Goal: Book appointment/travel/reservation

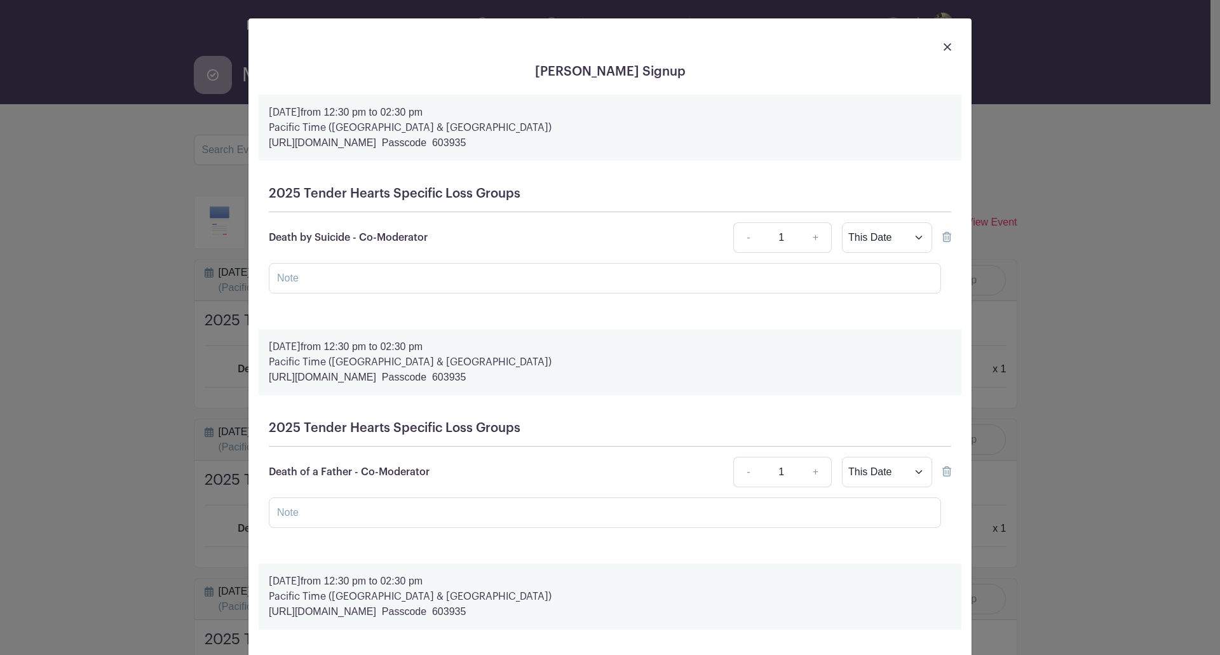
click at [943, 236] on icon at bounding box center [947, 237] width 9 height 10
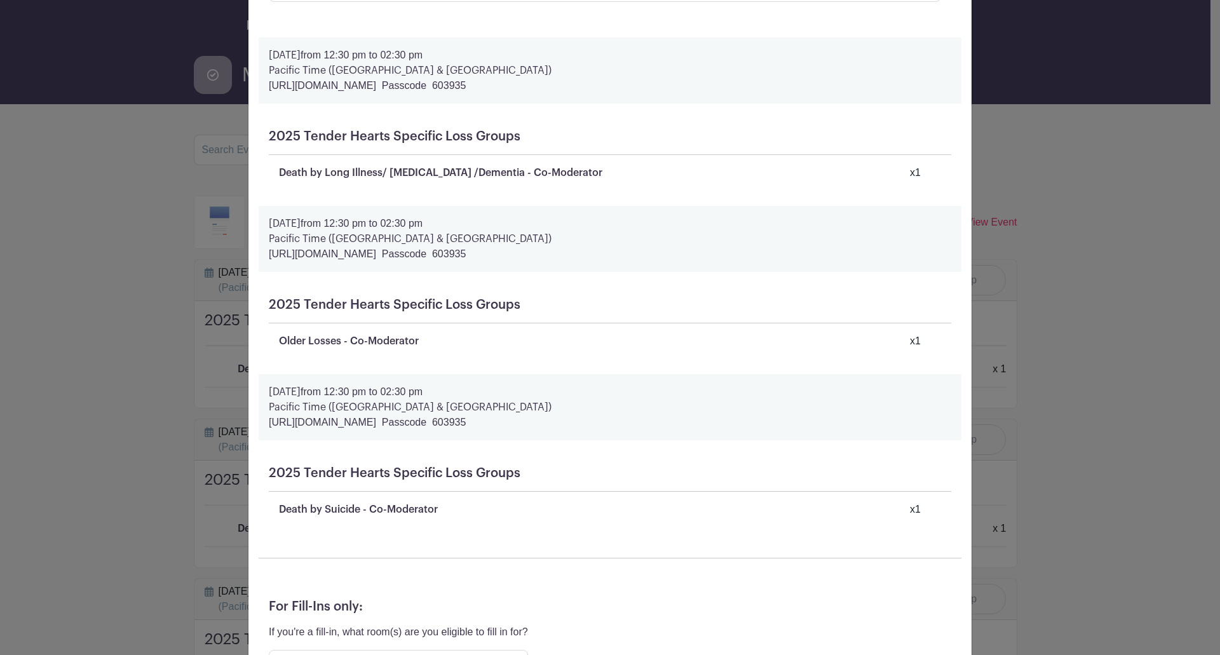
scroll to position [708, 0]
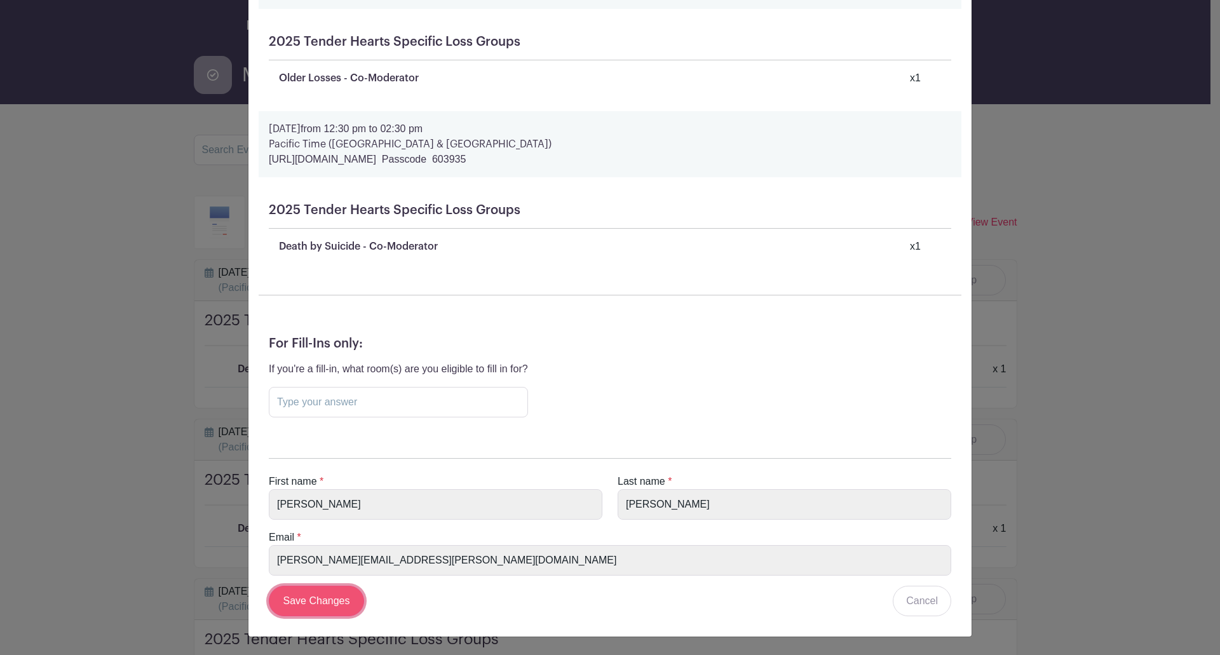
click at [320, 602] on input "Save Changes" at bounding box center [316, 601] width 95 height 31
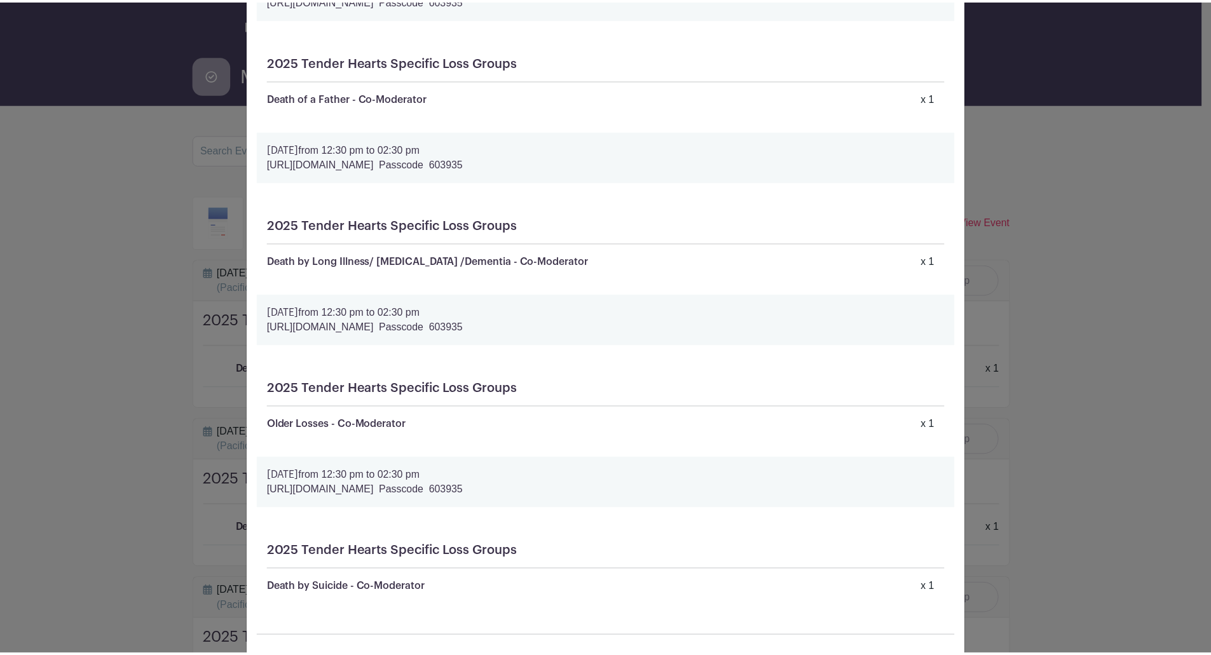
scroll to position [0, 0]
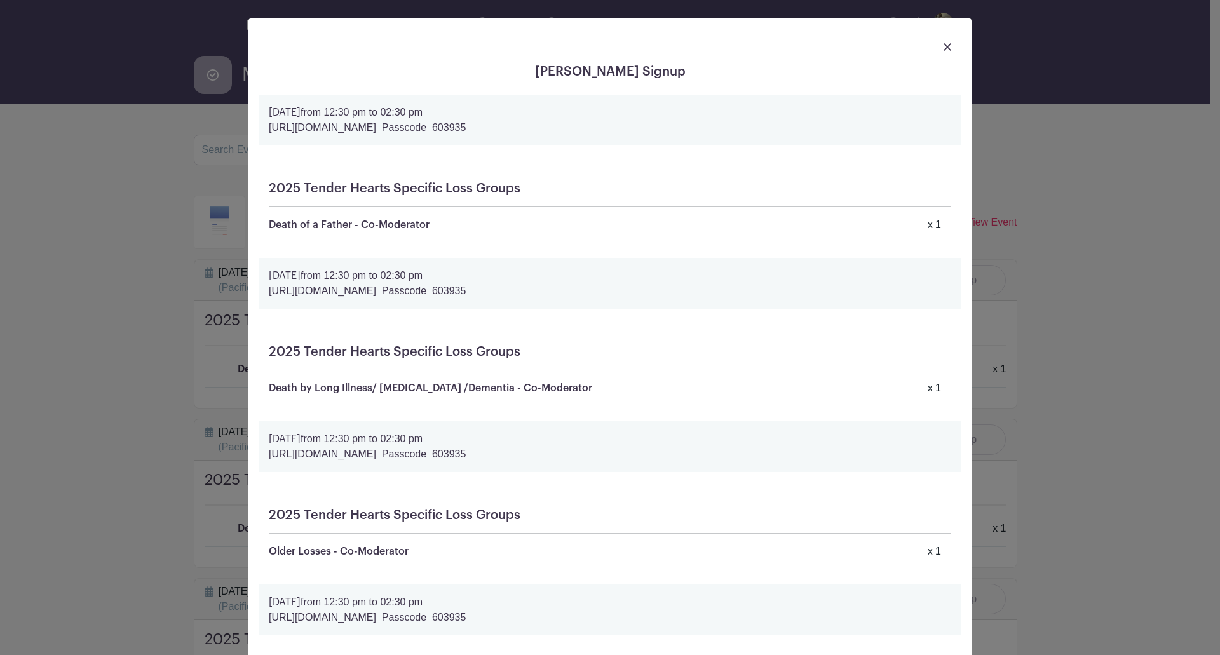
click at [945, 44] on img at bounding box center [948, 47] width 8 height 8
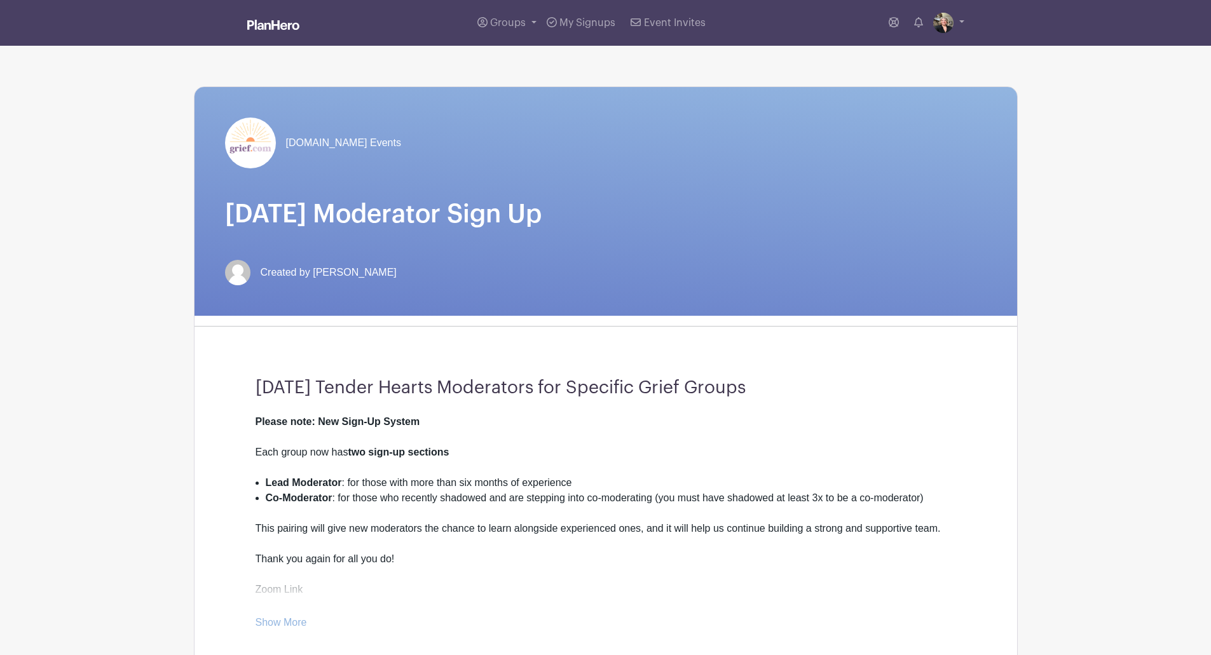
scroll to position [381, 0]
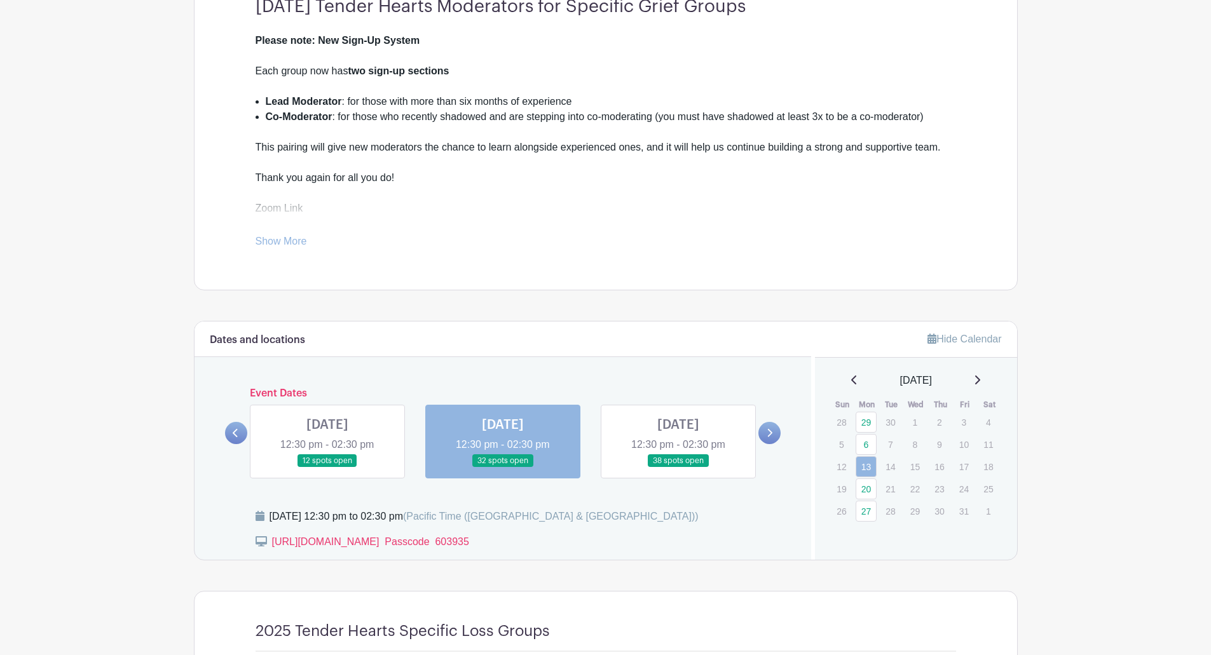
click at [327, 468] on link at bounding box center [327, 468] width 0 height 0
click at [863, 469] on link "13" at bounding box center [865, 466] width 21 height 21
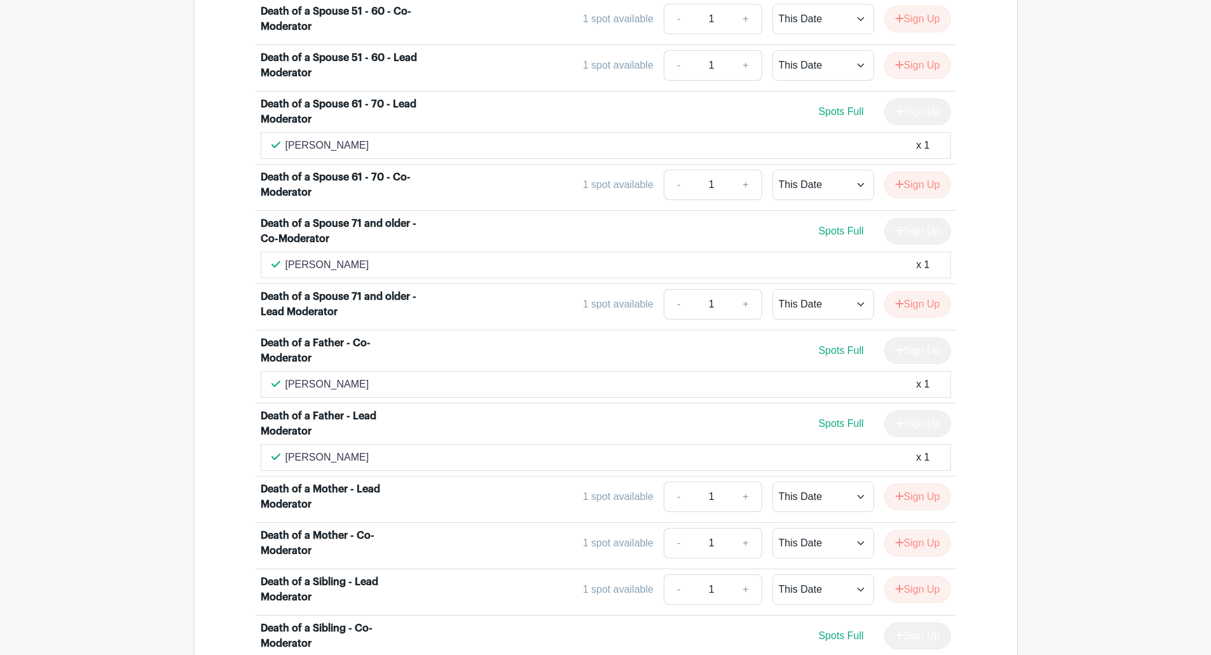
scroll to position [2034, 0]
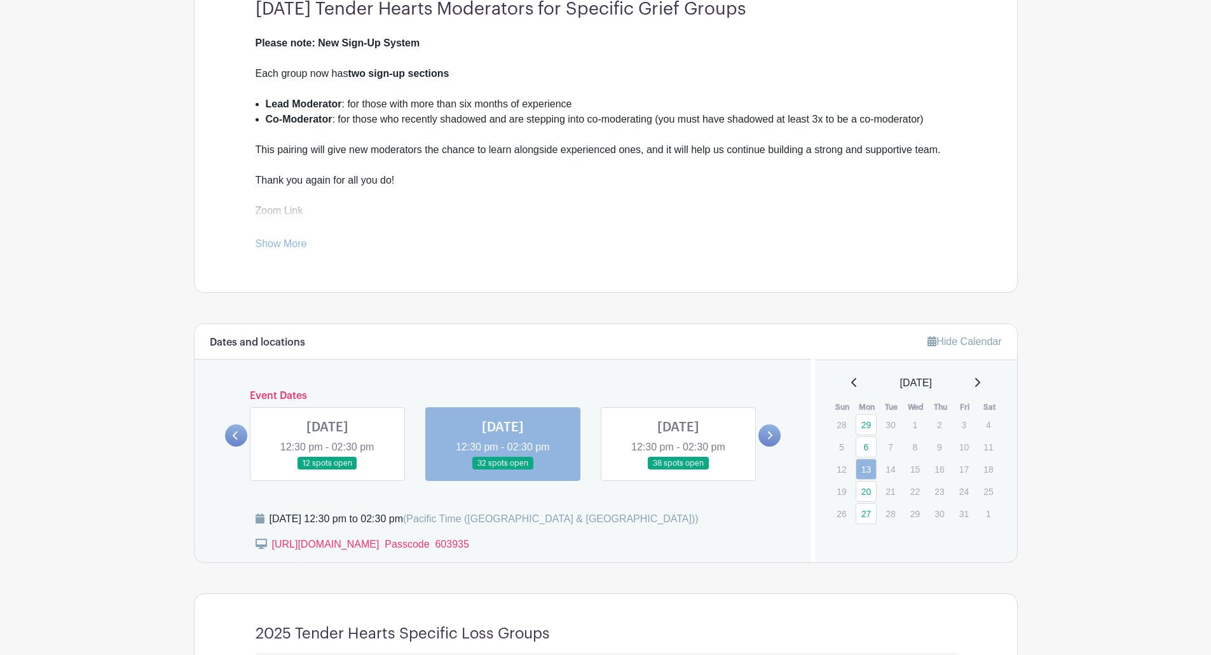
scroll to position [315, 0]
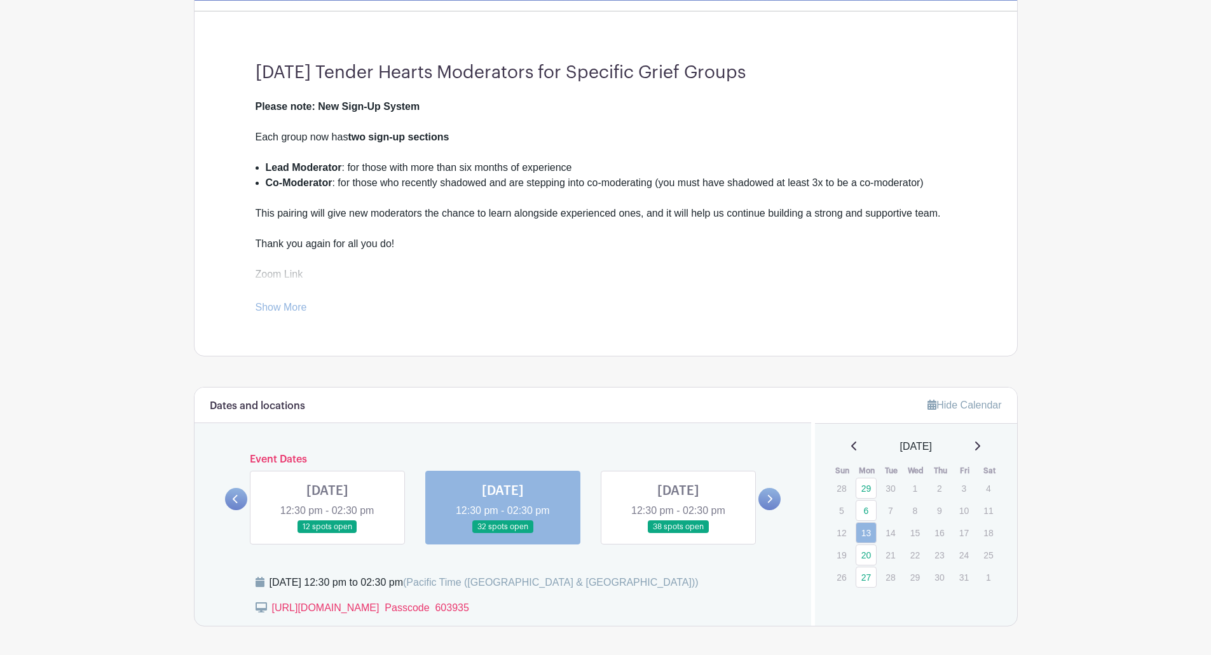
click at [979, 447] on icon at bounding box center [977, 446] width 6 height 10
click at [980, 444] on icon at bounding box center [977, 446] width 5 height 9
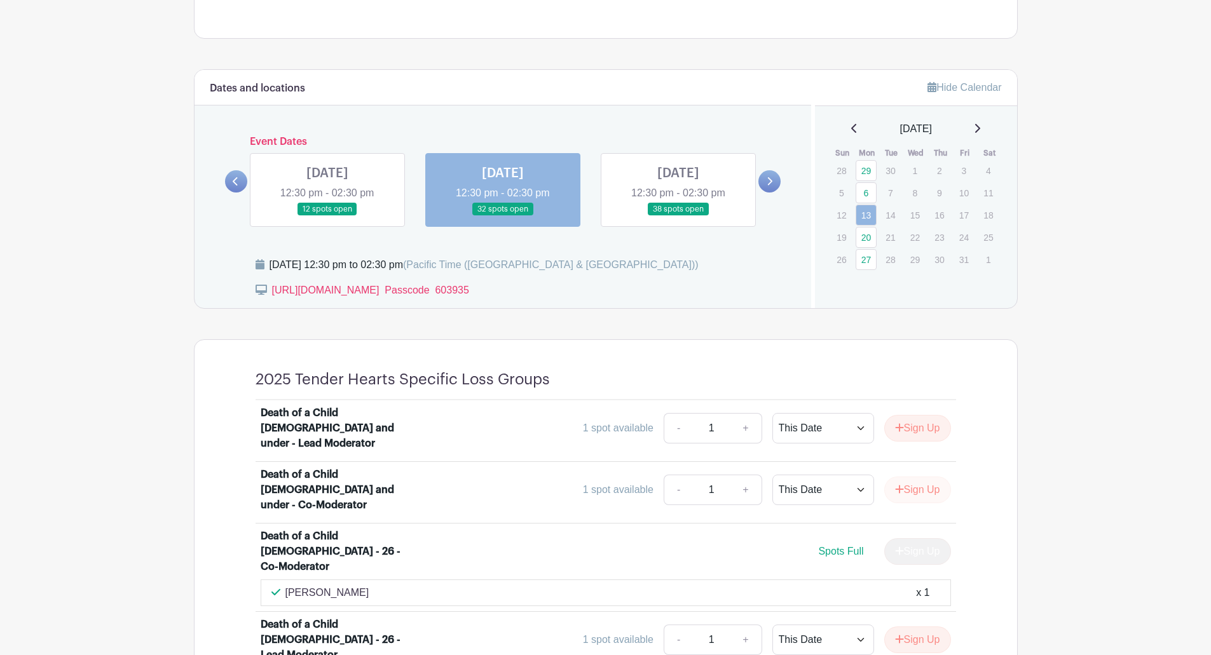
scroll to position [506, 0]
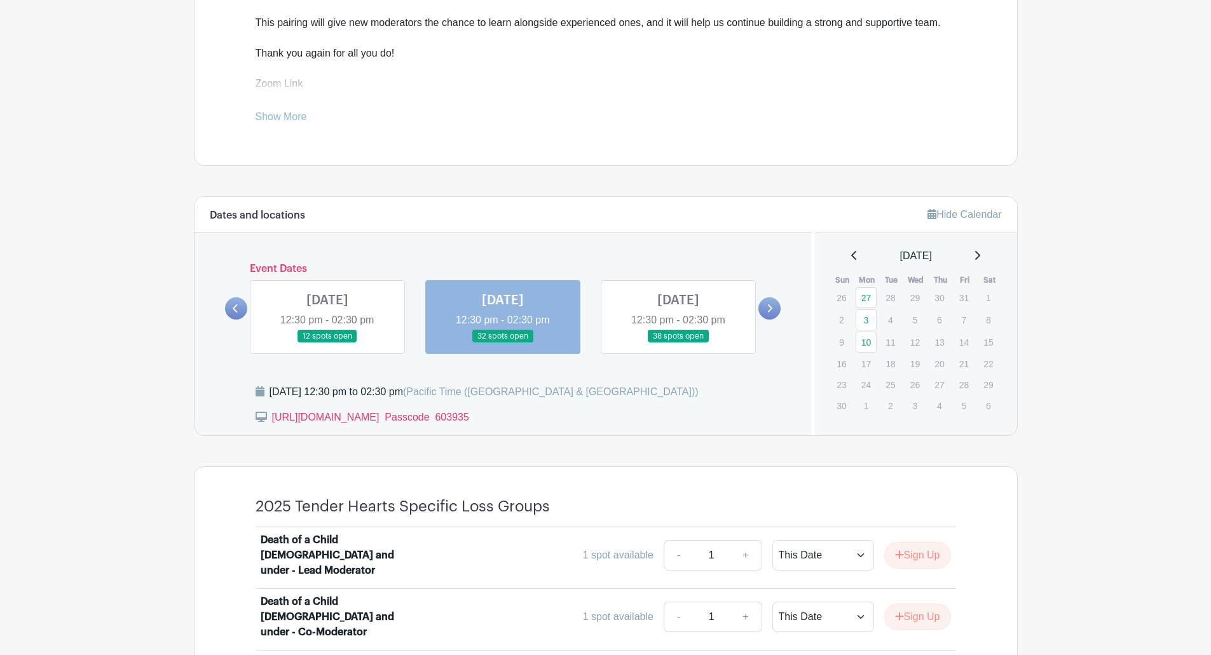
click at [864, 362] on p "17" at bounding box center [865, 364] width 21 height 20
